Goal: Information Seeking & Learning: Learn about a topic

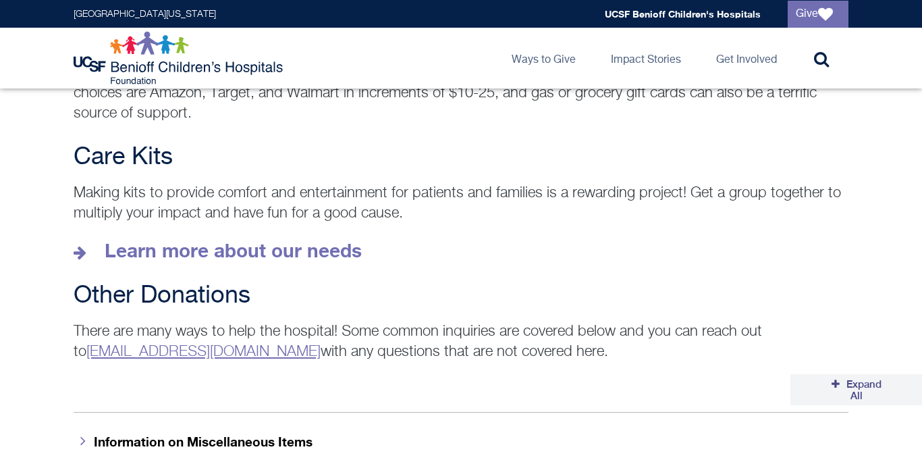
scroll to position [1915, 0]
click at [286, 240] on strong "Learn more about our needs" at bounding box center [233, 251] width 257 height 22
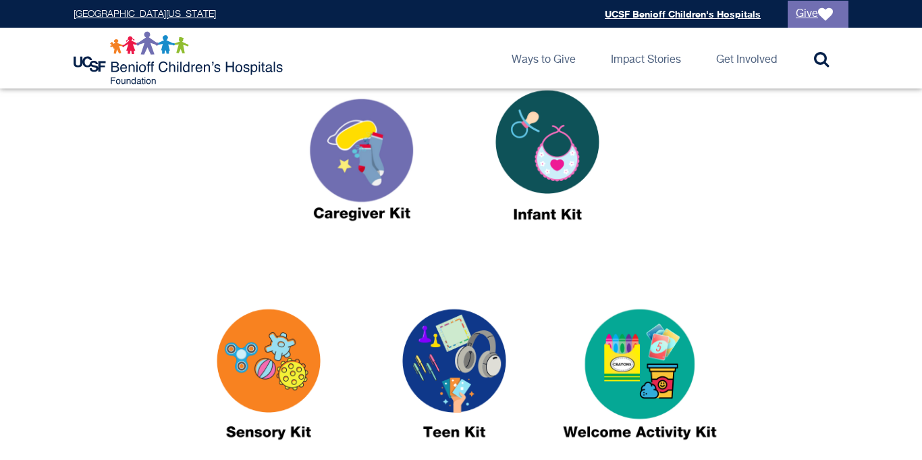
scroll to position [534, 0]
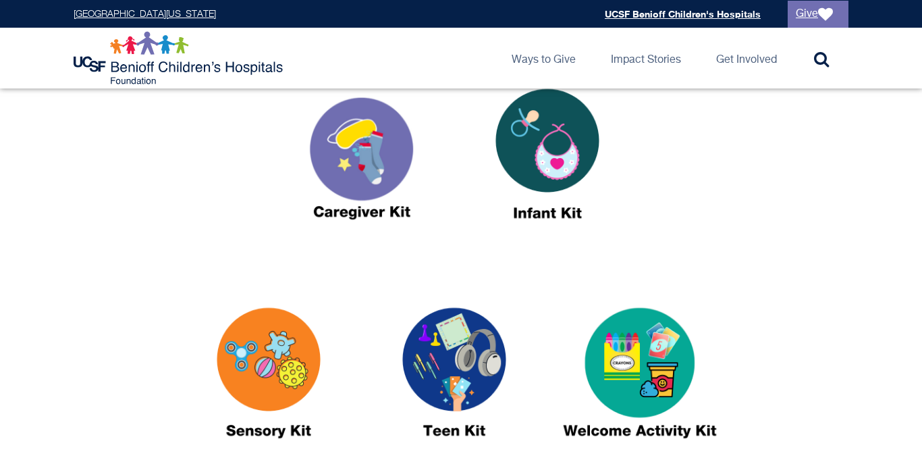
click at [617, 346] on img at bounding box center [640, 379] width 169 height 194
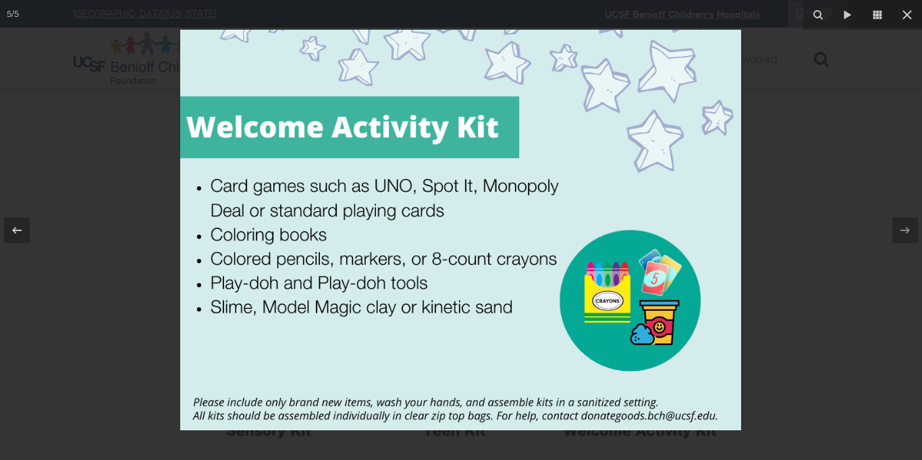
click at [192, 201] on img at bounding box center [460, 230] width 561 height 400
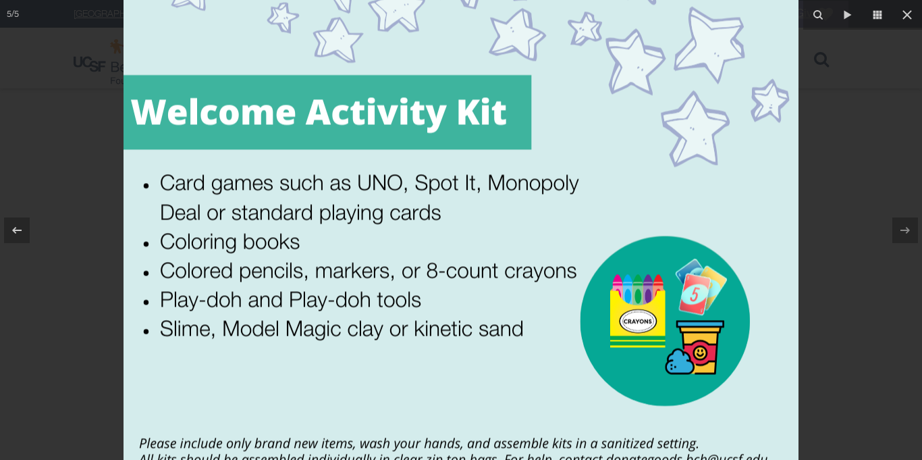
click at [117, 228] on div at bounding box center [461, 230] width 922 height 460
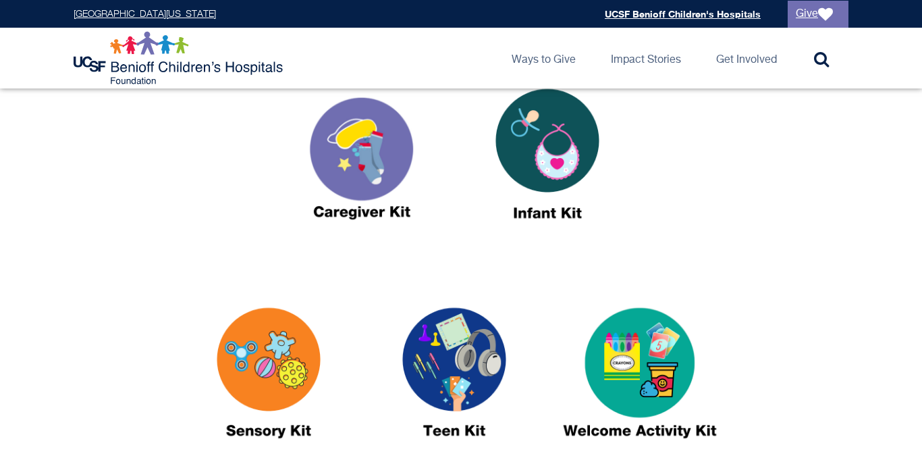
click at [542, 167] on img at bounding box center [547, 160] width 169 height 194
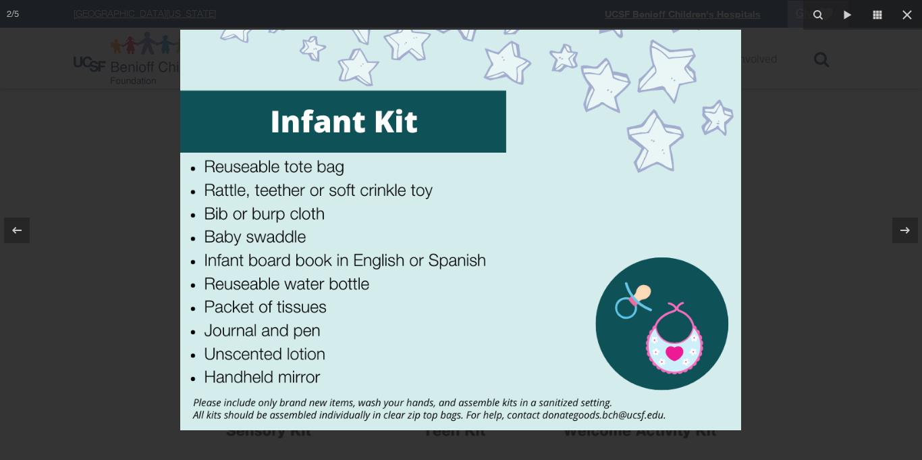
click at [157, 217] on div at bounding box center [461, 230] width 922 height 460
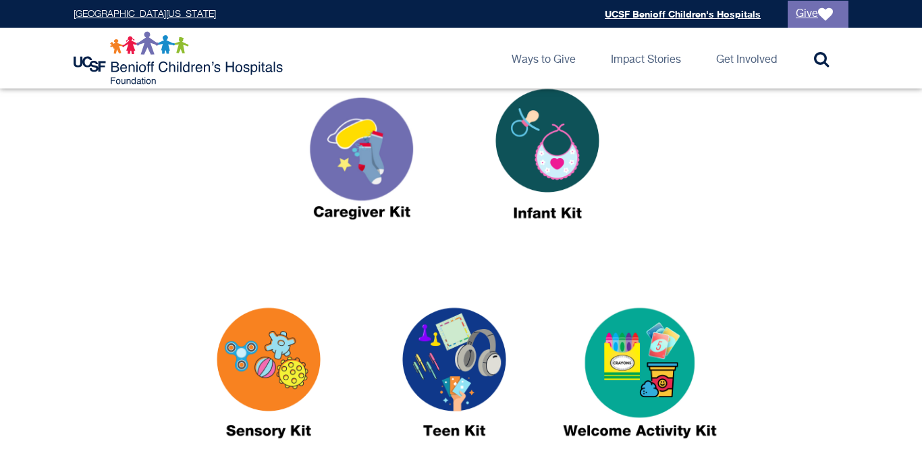
click at [360, 178] on img at bounding box center [362, 160] width 169 height 194
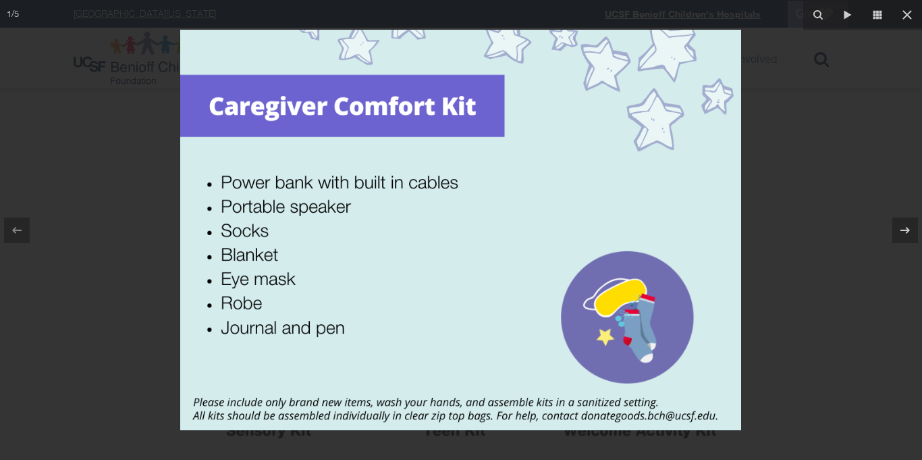
click at [112, 255] on div at bounding box center [461, 230] width 922 height 460
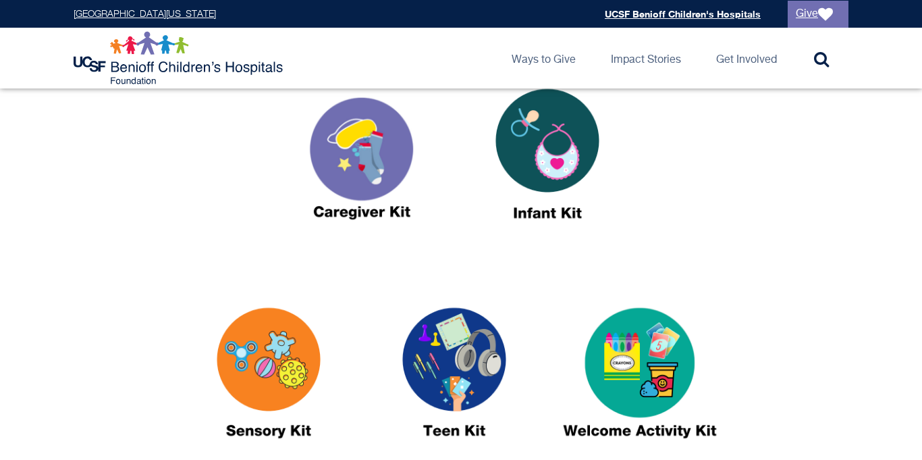
click at [254, 348] on img at bounding box center [268, 379] width 169 height 194
